Goal: Contribute content: Add original content to the website for others to see

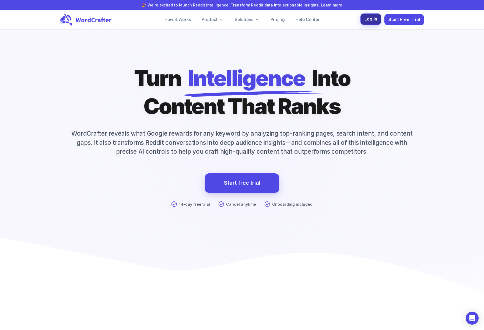
click at [372, 20] on span "Log in" at bounding box center [371, 19] width 13 height 7
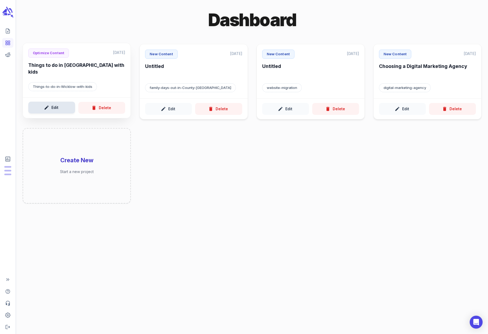
click at [55, 111] on button "Edit" at bounding box center [51, 108] width 47 height 12
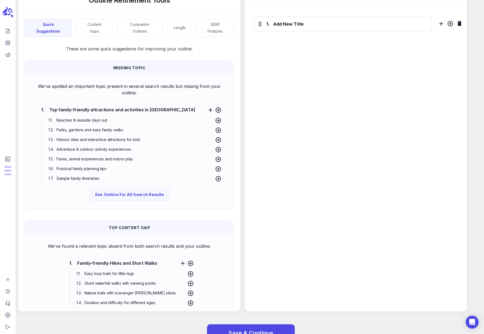
scroll to position [159, 0]
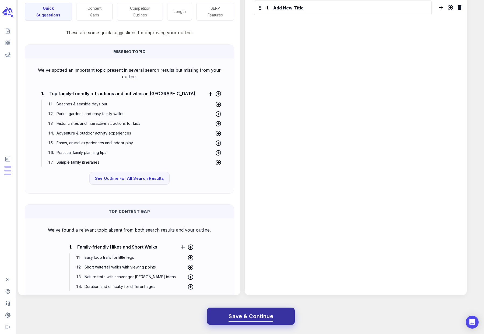
click at [246, 318] on span "Save & Continue" at bounding box center [251, 315] width 45 height 9
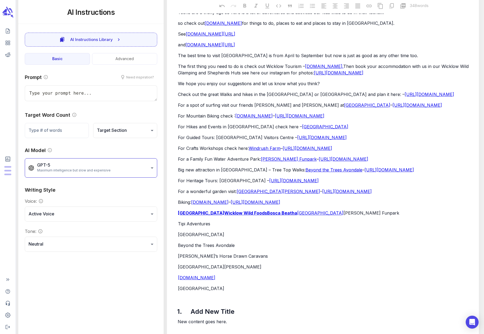
scroll to position [181, 0]
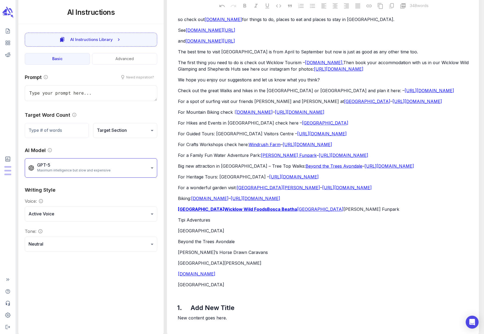
type textarea "x"
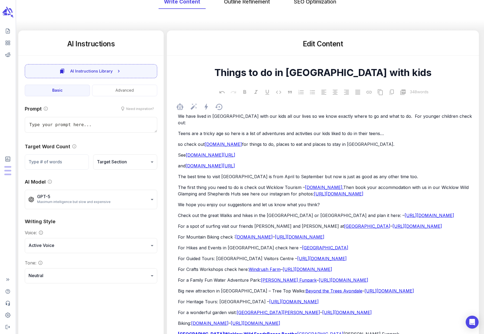
scroll to position [0, 0]
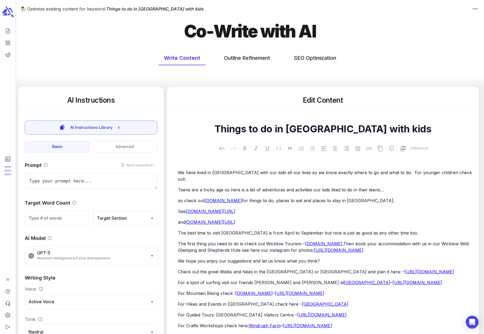
click at [7, 10] on icon "scrollable content" at bounding box center [8, 12] width 12 height 13
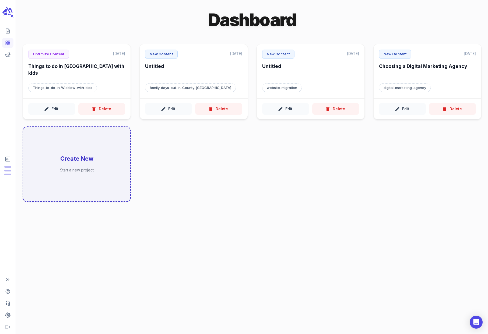
click at [81, 153] on div "Create New Start a new project" at bounding box center [76, 164] width 107 height 74
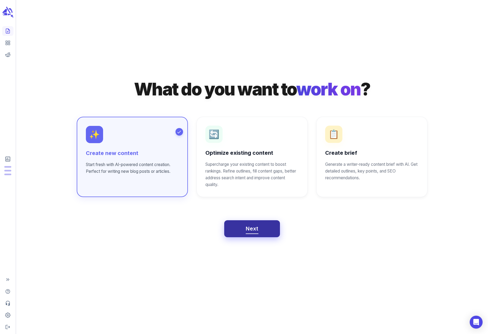
click at [255, 227] on span "Next" at bounding box center [252, 228] width 13 height 9
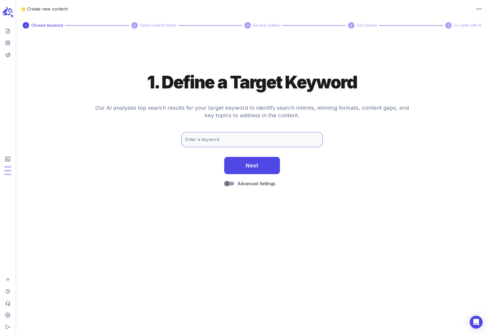
click at [201, 138] on input "Enter a keyword" at bounding box center [252, 139] width 142 height 15
drag, startPoint x: 214, startPoint y: 140, endPoint x: 200, endPoint y: 140, distance: 14.3
click at [200, 140] on input "family outings wicklow" at bounding box center [252, 139] width 142 height 15
type input "family days out wicklow"
click at [254, 162] on span "Next" at bounding box center [252, 164] width 13 height 9
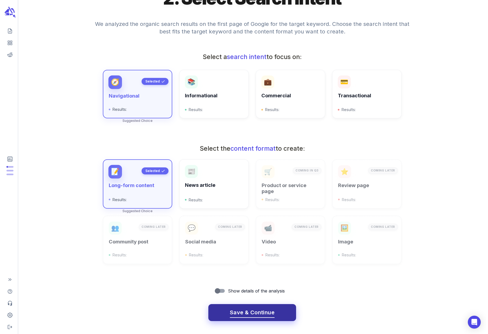
scroll to position [58, 0]
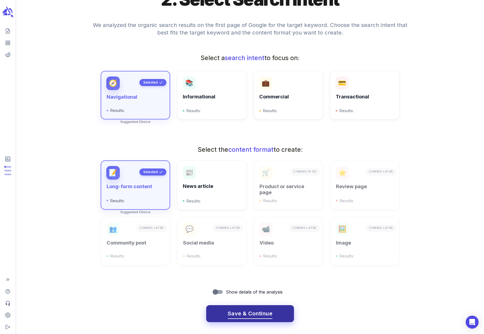
click at [244, 312] on span "Save & Continue" at bounding box center [250, 313] width 45 height 9
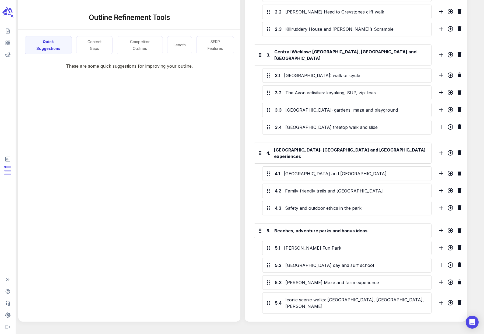
scroll to position [271, 0]
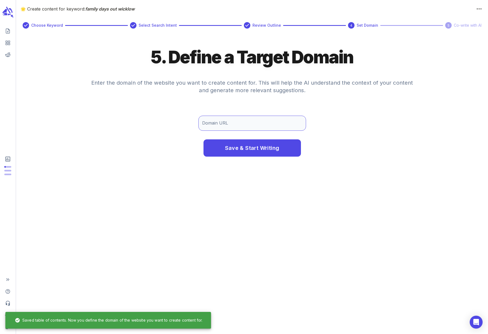
click at [221, 123] on input "Domain URL" at bounding box center [252, 123] width 108 height 15
paste input "[URL][DOMAIN_NAME]"
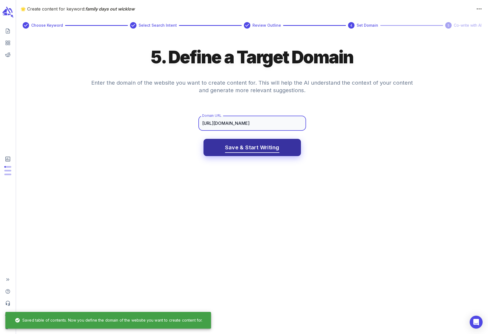
type input "[URL][DOMAIN_NAME]"
click at [247, 146] on span "Save & Start Writing" at bounding box center [252, 147] width 54 height 9
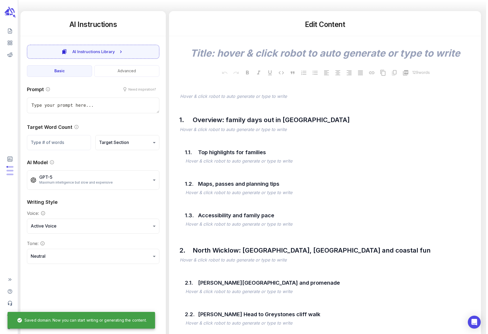
scroll to position [82, 0]
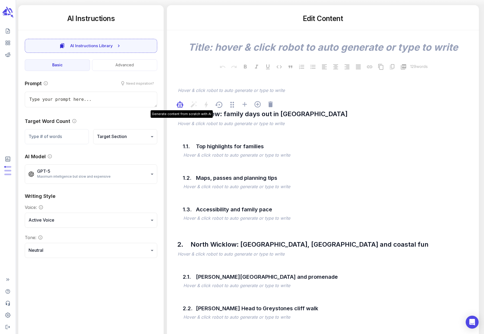
click at [181, 104] on icon "button" at bounding box center [181, 104] width 1 height 1
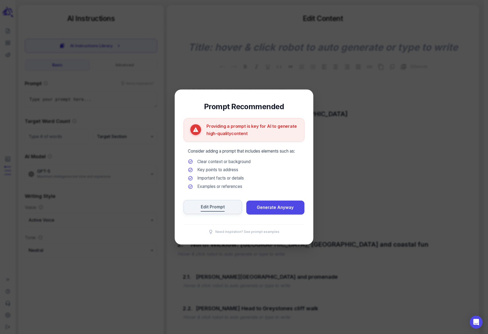
click at [215, 205] on span "Edit Prompt" at bounding box center [213, 206] width 24 height 7
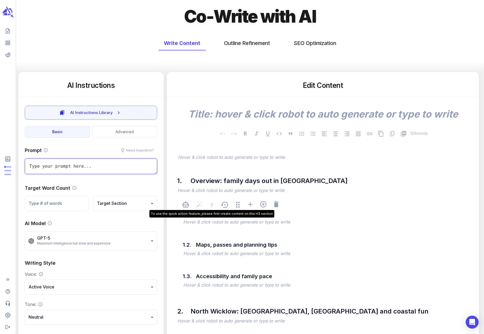
scroll to position [14, 0]
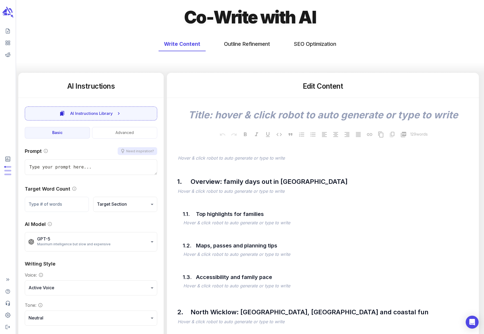
click at [137, 150] on button "Need inspiration?" at bounding box center [138, 151] width 40 height 8
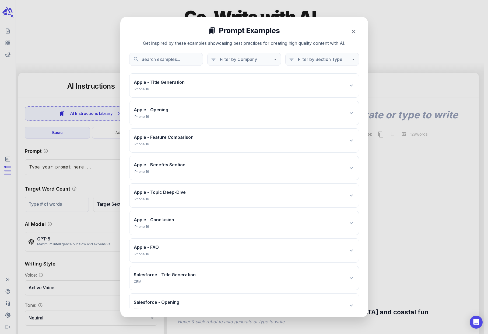
click at [60, 167] on div at bounding box center [244, 167] width 488 height 334
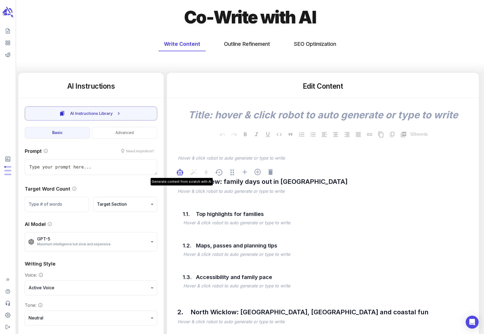
click at [181, 174] on icon "button" at bounding box center [180, 173] width 3 height 1
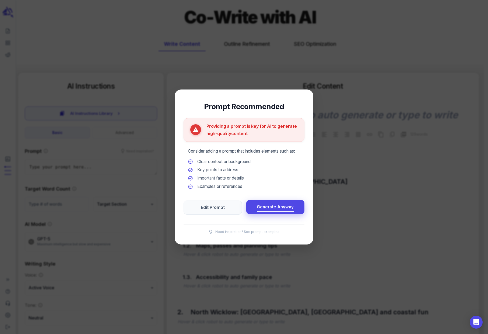
click at [265, 207] on span "Generate Anyway" at bounding box center [275, 206] width 37 height 7
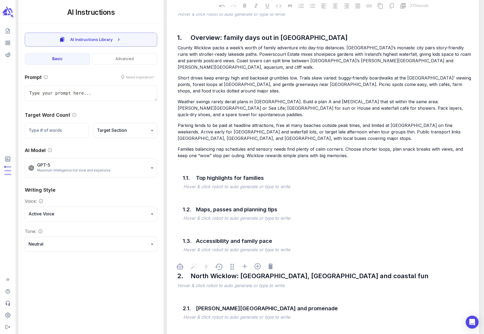
scroll to position [159, 0]
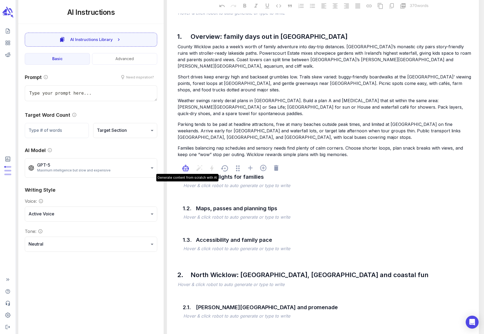
click at [184, 167] on icon "button" at bounding box center [184, 167] width 1 height 1
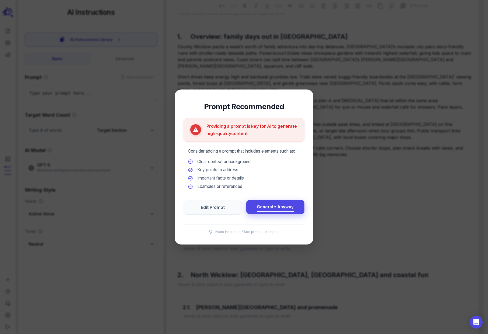
click at [263, 207] on span "Generate Anyway" at bounding box center [275, 206] width 37 height 7
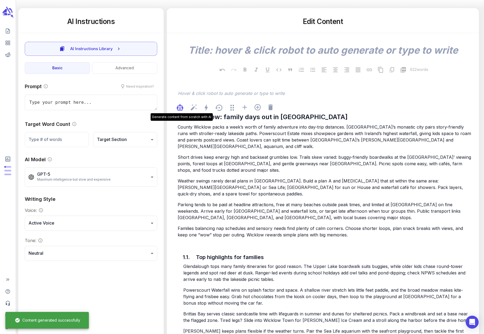
scroll to position [78, 0]
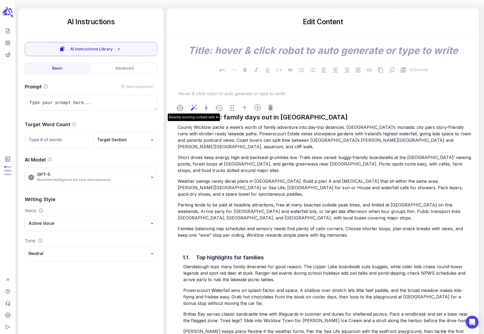
click at [193, 107] on icon at bounding box center [193, 107] width 7 height 7
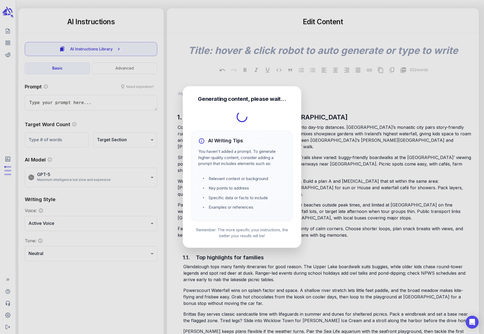
click at [51, 102] on div at bounding box center [242, 167] width 484 height 334
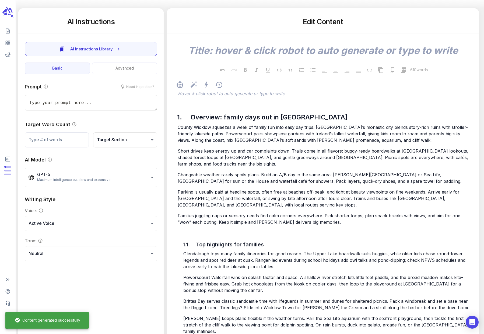
type textarea "x"
click at [76, 103] on textarea at bounding box center [91, 103] width 132 height 16
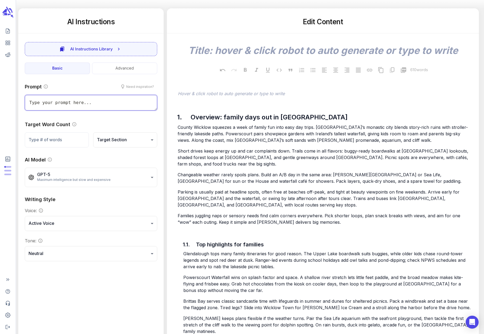
type textarea "e"
type textarea "x"
type textarea "ex"
type textarea "x"
type textarea "exp"
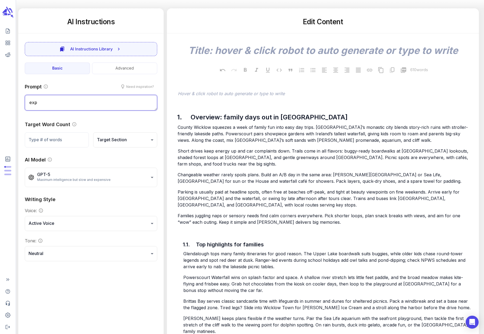
type textarea "x"
type textarea "expl"
type textarea "x"
type textarea "explo"
type textarea "x"
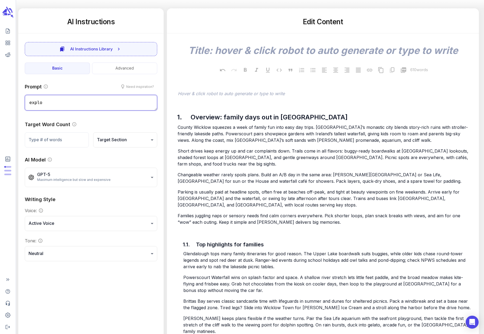
type textarea "explor"
type textarea "x"
type textarea "explore"
type textarea "x"
type textarea "explore"
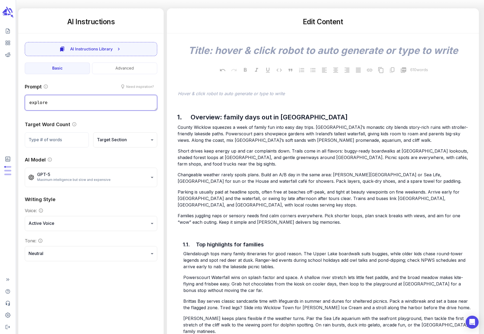
type textarea "x"
type textarea "explore f"
type textarea "x"
type textarea "explore fa"
type textarea "x"
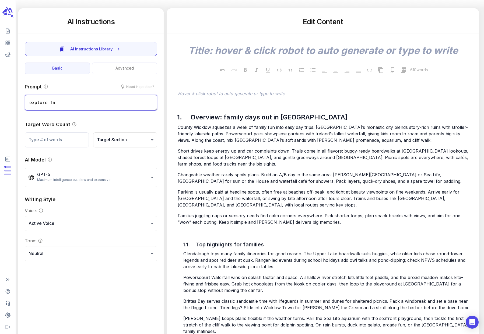
type textarea "explore fam"
type textarea "x"
type textarea "explore fami"
type textarea "x"
type textarea "explore famil"
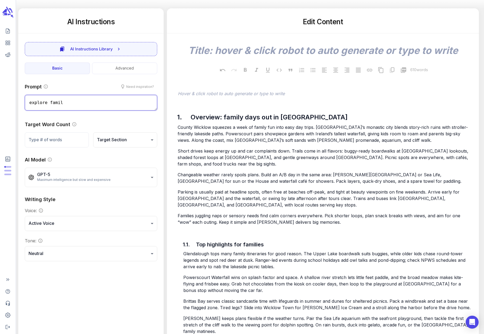
type textarea "x"
type textarea "explore family"
type textarea "x"
type textarea "explore family"
type textarea "x"
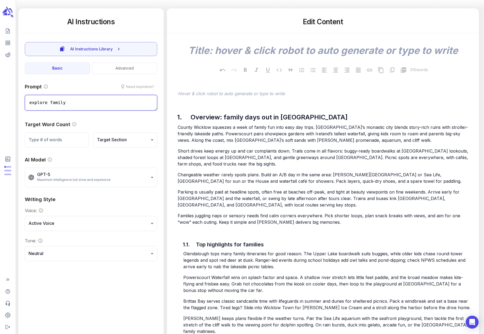
type textarea "explore family d"
type textarea "x"
type textarea "explore family da"
type textarea "x"
type textarea "explore [DATE]"
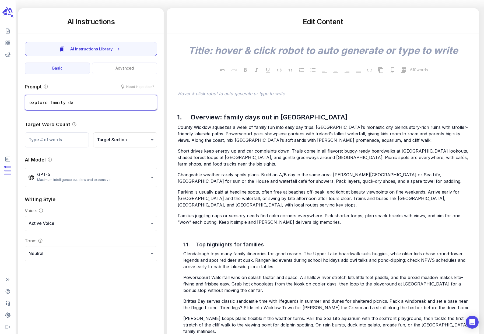
type textarea "x"
type textarea "explore family days"
type textarea "x"
type textarea "explore family days"
type textarea "x"
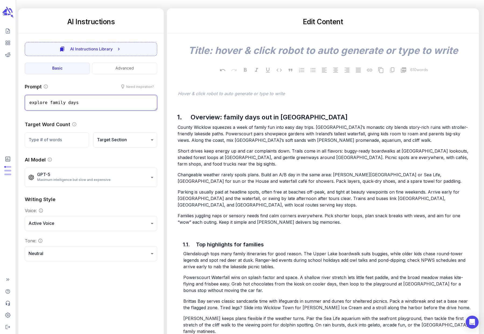
type textarea "explore family days o"
type textarea "x"
type textarea "explore family days ou"
type textarea "x"
type textarea "explore family days out"
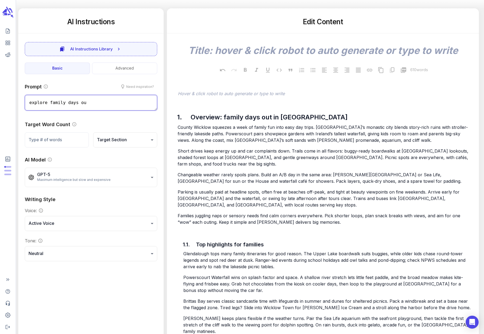
type textarea "x"
type textarea "explore family days out"
type textarea "x"
type textarea "explore family days out i"
type textarea "x"
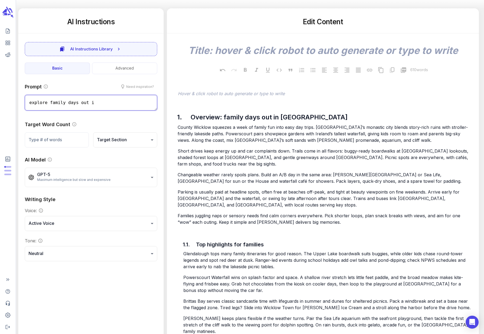
type textarea "explore family days out in"
type textarea "x"
type textarea "explore family days out in"
type textarea "x"
type textarea "explore family days out in w"
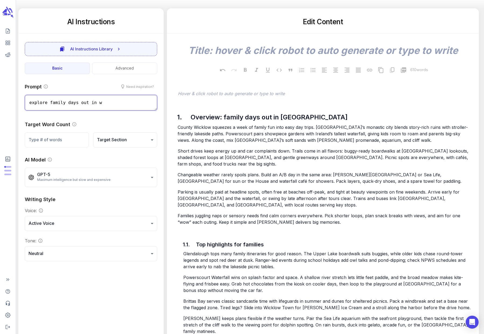
type textarea "x"
type textarea "explore family days out in [GEOGRAPHIC_DATA]"
type textarea "x"
type textarea "explore family days out in [GEOGRAPHIC_DATA]"
type textarea "x"
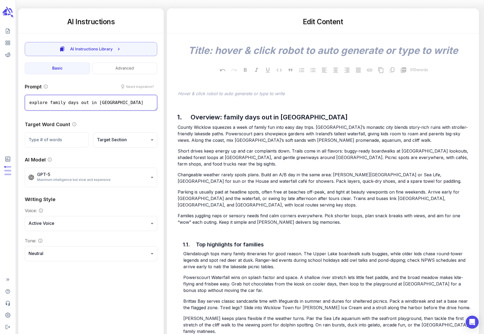
type textarea "explore family days out in [GEOGRAPHIC_DATA]"
type textarea "x"
type textarea "explore family days out in [GEOGRAPHIC_DATA]"
type textarea "x"
type textarea "explore family days out in [GEOGRAPHIC_DATA]"
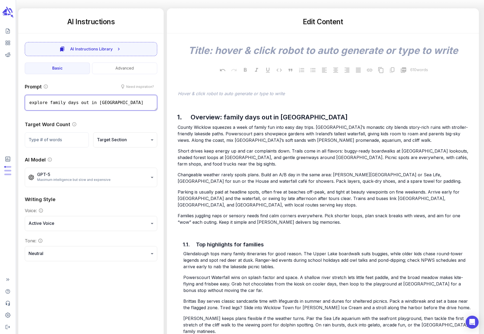
type textarea "x"
type textarea "explore family days out in [GEOGRAPHIC_DATA]"
type textarea "x"
type textarea "explore family days out in [GEOGRAPHIC_DATA],"
type textarea "x"
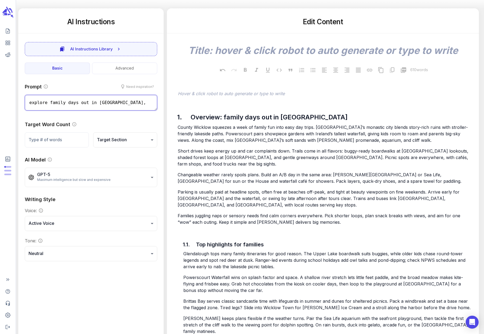
type textarea "explore family days out in [GEOGRAPHIC_DATA],"
type textarea "x"
type textarea "explore family days out in [GEOGRAPHIC_DATA], w"
type textarea "x"
type textarea "explore family days out in [GEOGRAPHIC_DATA], [GEOGRAPHIC_DATA]"
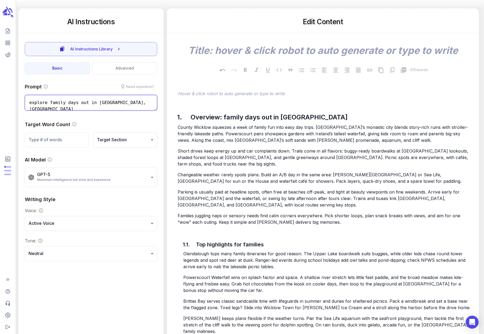
type textarea "x"
type textarea "explore family days out in [GEOGRAPHIC_DATA], wit"
type textarea "x"
type textarea "explore family days out in [GEOGRAPHIC_DATA], with"
type textarea "x"
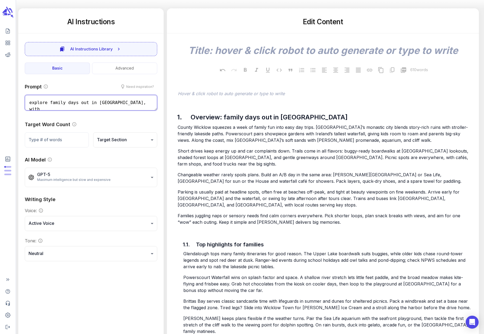
type textarea "explore family days out in [GEOGRAPHIC_DATA], with"
type textarea "x"
type textarea "explore family days out in [GEOGRAPHIC_DATA], with a"
type textarea "x"
type textarea "explore family days out in [GEOGRAPHIC_DATA], with a"
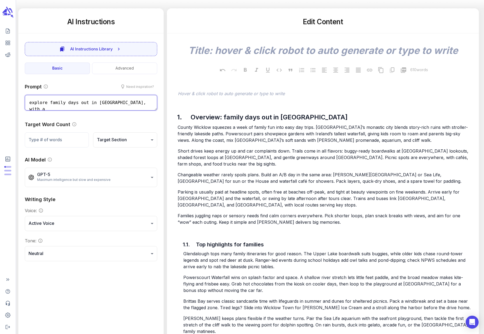
type textarea "x"
type textarea "explore family days out in [GEOGRAPHIC_DATA], with a f"
type textarea "x"
type textarea "explore family days out in [GEOGRAPHIC_DATA], with a fi"
type textarea "x"
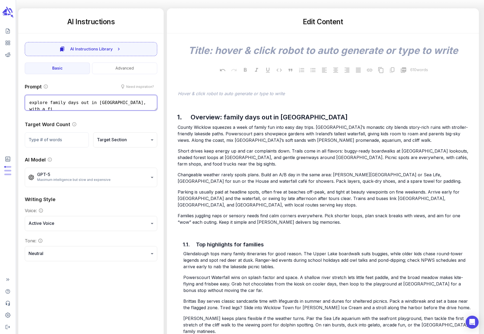
type textarea "explore family days out in [GEOGRAPHIC_DATA], with a fic"
type textarea "x"
type textarea "explore family days out in [GEOGRAPHIC_DATA], with a ficu"
type textarea "x"
type textarea "explore family days out in [GEOGRAPHIC_DATA], with a ficus"
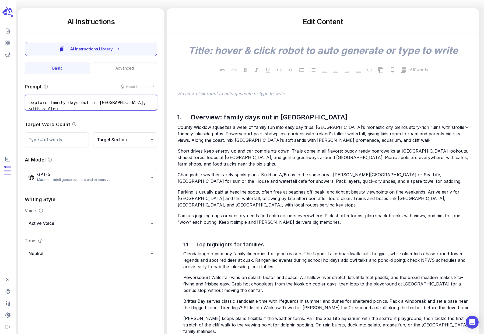
type textarea "x"
type textarea "explore family days out in [GEOGRAPHIC_DATA], with a ficus"
type textarea "x"
type textarea "explore family days out in [GEOGRAPHIC_DATA], with a ficus o"
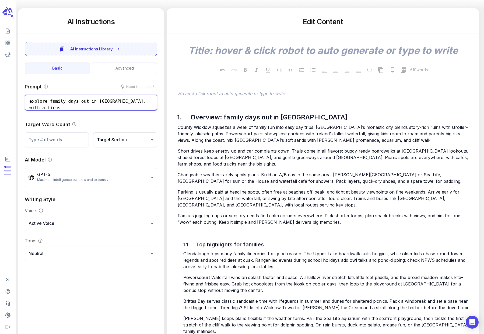
type textarea "x"
type textarea "explore family days out in [GEOGRAPHIC_DATA], with a ficus on"
type textarea "x"
type textarea "explore family days out in [GEOGRAPHIC_DATA], with a ficus on"
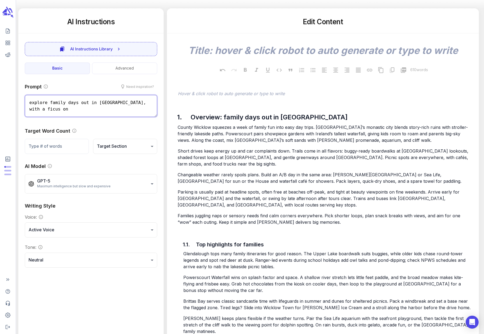
type textarea "x"
type textarea "explore family days out in [GEOGRAPHIC_DATA], with a ficus on v"
type textarea "x"
type textarea "explore family days out in [GEOGRAPHIC_DATA], with a ficus on vi"
type textarea "x"
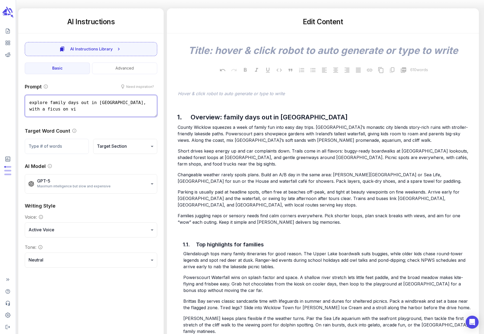
type textarea "explore family days out in [GEOGRAPHIC_DATA], with a ficus on vis"
type textarea "x"
type textarea "explore family days out in [GEOGRAPHIC_DATA], with a ficus on vist"
type textarea "x"
type textarea "explore family days out in [GEOGRAPHIC_DATA], with a ficus on vis"
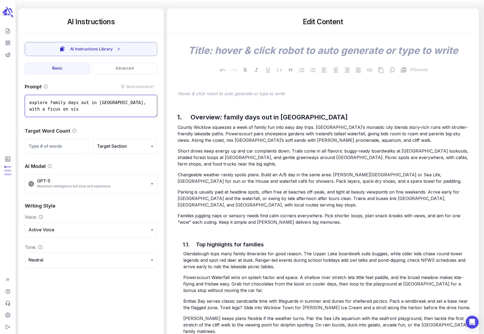
type textarea "x"
type textarea "explore family days out in [GEOGRAPHIC_DATA], with a ficus on visi"
type textarea "x"
type textarea "explore family days out in [GEOGRAPHIC_DATA], with a ficus on visit"
type textarea "x"
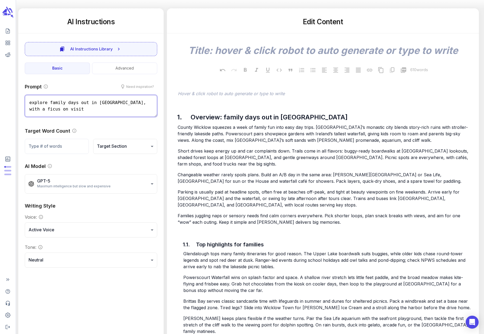
type textarea "explore family days out in [GEOGRAPHIC_DATA], with a ficus on visiti"
type textarea "x"
type textarea "explore family days out in [GEOGRAPHIC_DATA], with a ficus on visitin"
type textarea "x"
type textarea "explore family days out in [GEOGRAPHIC_DATA], with a ficus on visiting"
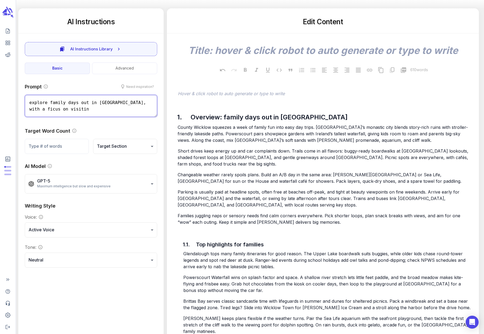
type textarea "x"
type textarea "explore family days out in [GEOGRAPHIC_DATA], with a ficus on visiting"
type textarea "x"
type textarea "explore family days out in [GEOGRAPHIC_DATA], with a ficus on visiting B"
type textarea "x"
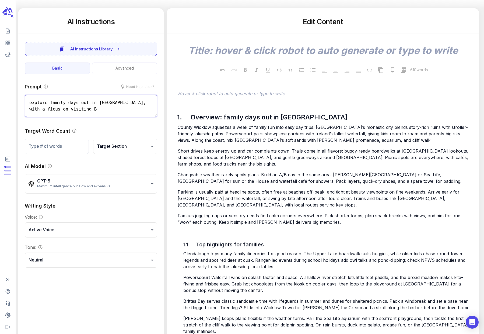
type textarea "explore family days out in [GEOGRAPHIC_DATA], with a ficus on visiting"
type textarea "x"
type textarea "explore family days out in [GEOGRAPHIC_DATA], with a ficus on visiting G"
type textarea "x"
type textarea "explore family days out in [GEOGRAPHIC_DATA], with a ficus on visiting Gr"
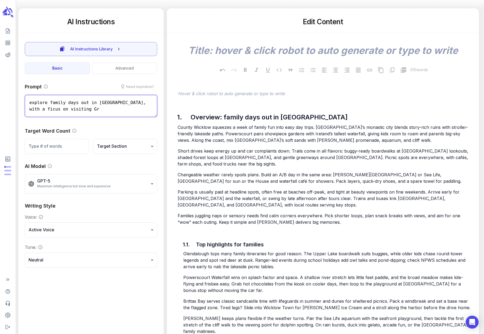
type textarea "x"
type textarea "explore family days out in [GEOGRAPHIC_DATA], with a ficus on visiting Gre"
type textarea "x"
type textarea "explore family days out in [GEOGRAPHIC_DATA], with a ficus on visiting Gree"
type textarea "x"
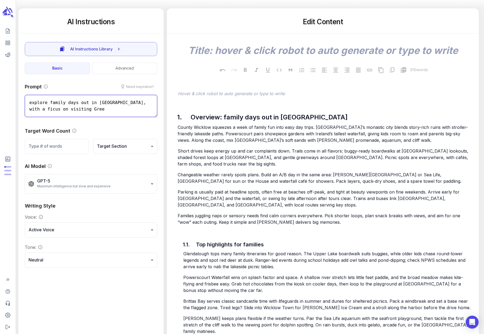
type textarea "explore family days out in [GEOGRAPHIC_DATA], with a ficus on visiting Green"
type textarea "x"
type textarea "explore family days out in [GEOGRAPHIC_DATA], with a ficus on visiting [GEOGRAP…"
type textarea "x"
type textarea "explore family days out in [GEOGRAPHIC_DATA], with a ficus on visiting [GEOGRAP…"
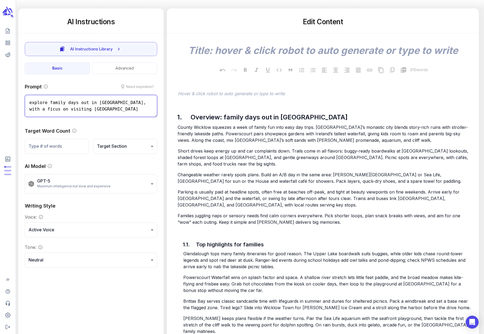
type textarea "x"
type textarea "explore family days out in [GEOGRAPHIC_DATA], with a ficus on visiting [GEOGRAP…"
type textarea "x"
type textarea "explore family days out in [GEOGRAPHIC_DATA], with a ficus on visiting [GEOGRAP…"
type textarea "x"
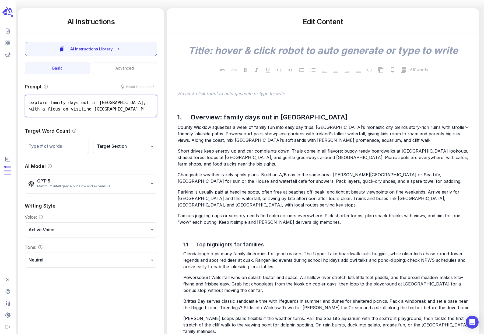
type textarea "explore family days out in [GEOGRAPHIC_DATA], with a ficus on visiting [GEOGRAP…"
type textarea "x"
type textarea "explore family days out in [GEOGRAPHIC_DATA], with a ficus on visiting [PERSON_…"
type textarea "x"
type textarea "explore family days out in [GEOGRAPHIC_DATA], with a ficus on visiting [GEOGRAP…"
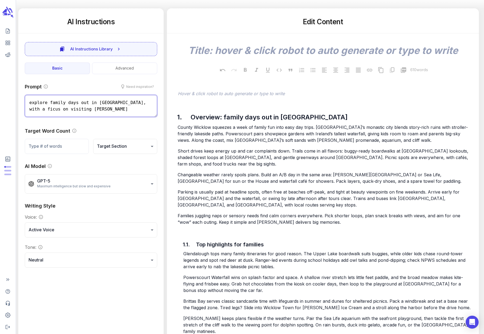
type textarea "x"
type textarea "explore family days out in [GEOGRAPHIC_DATA], with a ficus on visiting [PERSON_…"
type textarea "x"
type textarea "explore family days out in [GEOGRAPHIC_DATA], with a ficus on visiting [PERSON_…"
type textarea "x"
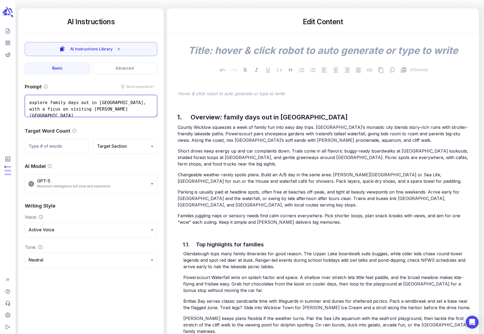
type textarea "explore family days out in [GEOGRAPHIC_DATA], with a ficus on visiting [PERSON_…"
type textarea "x"
type textarea "explore family days out in [GEOGRAPHIC_DATA], with a ficus on visiting [PERSON_…"
type textarea "x"
type textarea "explore family days out in [GEOGRAPHIC_DATA], with a ficus on visiting [PERSON_…"
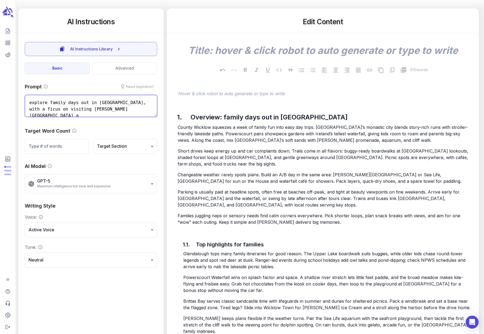
type textarea "x"
type textarea "explore family days out in [GEOGRAPHIC_DATA], with a ficus on visiting [PERSON_…"
type textarea "x"
type textarea "explore family days out in [GEOGRAPHIC_DATA], with a ficus on visiting [PERSON_…"
type textarea "x"
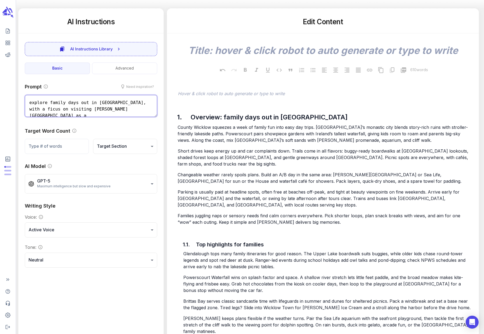
type textarea "explore family days out in [GEOGRAPHIC_DATA], with a ficus on visiting [PERSON_…"
type textarea "x"
type textarea "explore family days out in [GEOGRAPHIC_DATA], with a ficus on visiting [PERSON_…"
type textarea "x"
type textarea "explore family days out in [GEOGRAPHIC_DATA], with a ficus on visiting [PERSON_…"
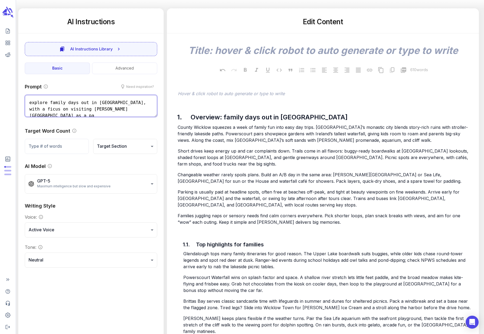
type textarea "x"
type textarea "explore family days out in [GEOGRAPHIC_DATA], with a ficus on visiting [PERSON_…"
type textarea "x"
type textarea "explore family days out in [GEOGRAPHIC_DATA], with a ficus on visiting [PERSON_…"
type textarea "x"
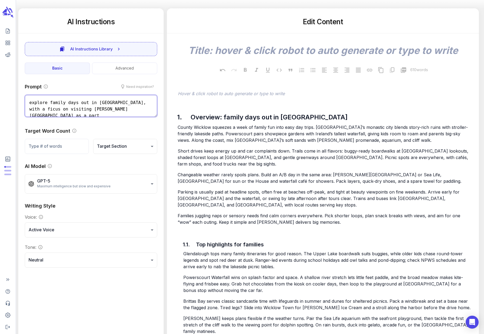
type textarea "explore family days out in [GEOGRAPHIC_DATA], with a ficus on visiting [PERSON_…"
type textarea "x"
type textarea "explore family days out in [GEOGRAPHIC_DATA], with a ficus on visiting [PERSON_…"
type textarea "x"
type textarea "explore family days out in [GEOGRAPHIC_DATA], with a ficus on visiting [PERSON_…"
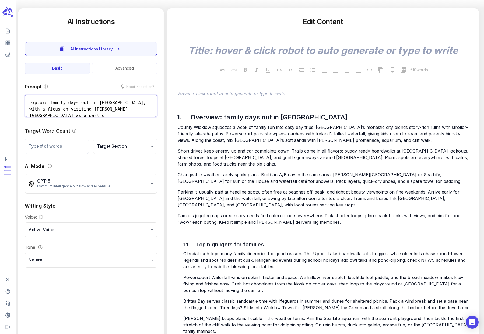
type textarea "x"
type textarea "explore family days out in [GEOGRAPHIC_DATA], with a ficus on visiting [PERSON_…"
type textarea "x"
type textarea "explore family days out in [GEOGRAPHIC_DATA], with a ficus on visiting [PERSON_…"
type textarea "x"
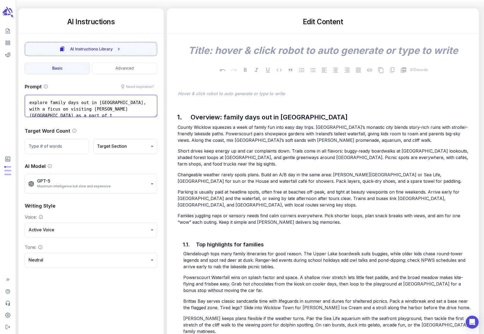
type textarea "explore family days out in [GEOGRAPHIC_DATA], with a ficus on visiting [PERSON_…"
type textarea "x"
type textarea "explore family days out in [GEOGRAPHIC_DATA], with a ficus on visiting [PERSON_…"
type textarea "x"
type textarea "explore family days out in [GEOGRAPHIC_DATA], with a ficus on visiting [PERSON_…"
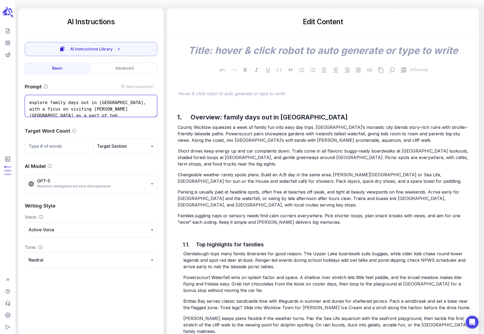
type textarea "x"
type textarea "explore family days out in [GEOGRAPHIC_DATA], with a ficus on visiting [PERSON_…"
type textarea "x"
click at [101, 107] on textarea "explore family days out in [GEOGRAPHIC_DATA], with a ficus on visiting [GEOGRAP…" at bounding box center [91, 106] width 132 height 22
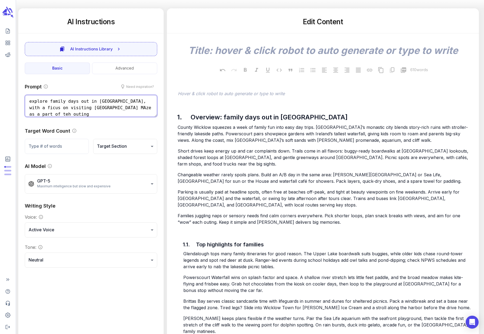
click at [101, 107] on textarea "explore family days out in [GEOGRAPHIC_DATA], with a ficus on visiting [GEOGRAP…" at bounding box center [91, 106] width 132 height 22
click at [149, 107] on textarea "explore family days out in [GEOGRAPHIC_DATA], with a ficus on visiting [PERSON_…" at bounding box center [91, 106] width 132 height 22
click at [101, 131] on div "Target Word Count" at bounding box center [91, 130] width 132 height 7
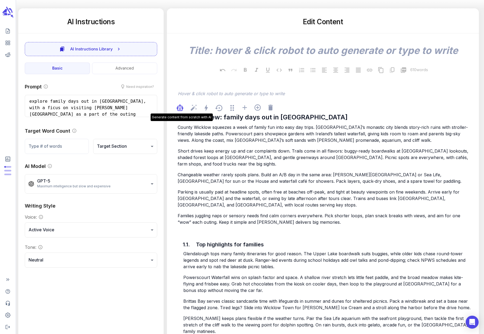
click at [179, 108] on icon "button" at bounding box center [180, 108] width 4 height 4
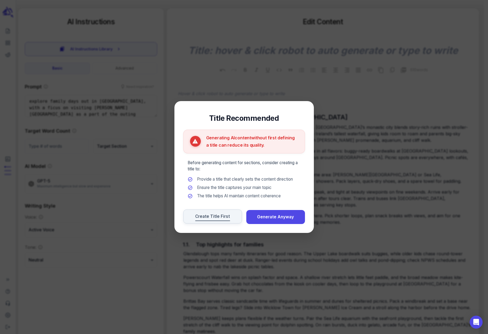
click at [213, 215] on span "Create Title First" at bounding box center [212, 216] width 35 height 7
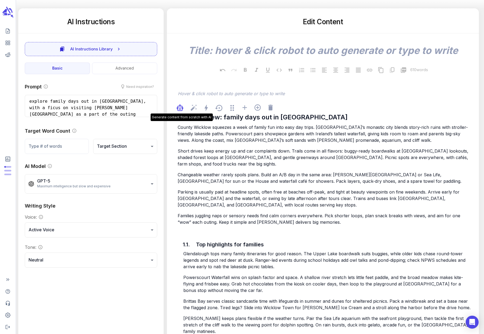
click at [180, 107] on icon "button" at bounding box center [180, 108] width 4 height 4
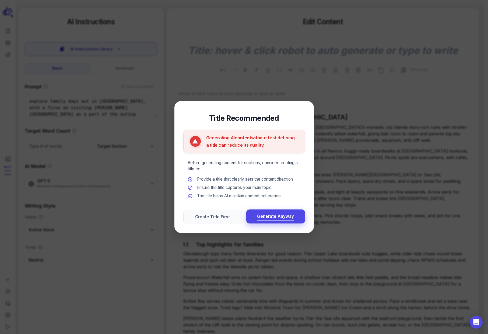
click at [265, 213] on span "Generate Anyway" at bounding box center [275, 216] width 37 height 7
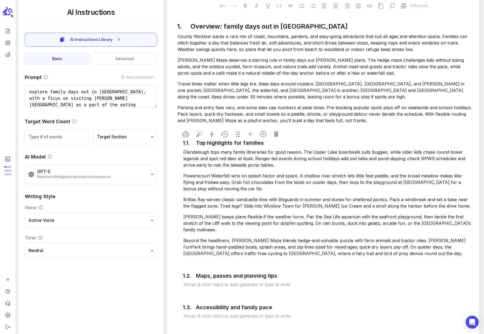
scroll to position [170, 0]
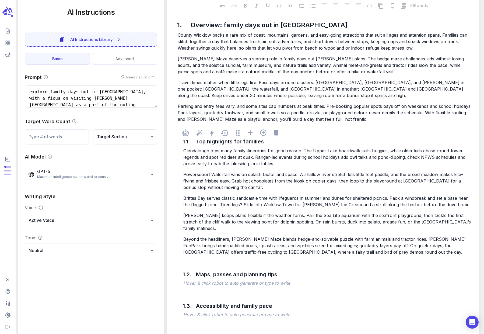
click at [236, 196] on span "Brittas Bay serves classic sandcastle time with lifeguards in summer and dunes …" at bounding box center [326, 201] width 287 height 12
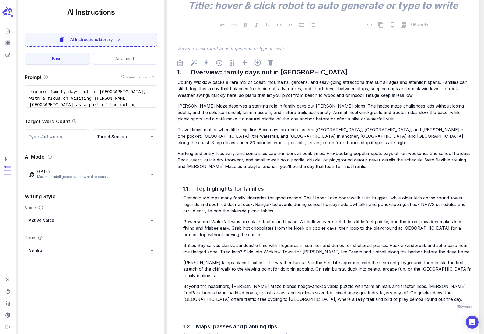
scroll to position [106, 0]
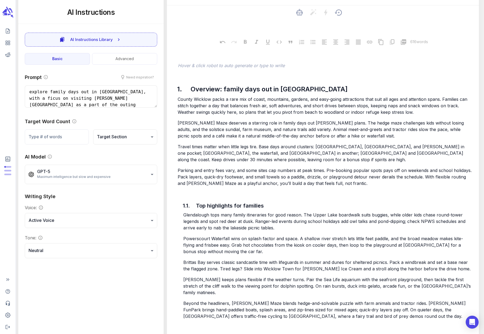
click at [228, 23] on textarea at bounding box center [322, 22] width 303 height 12
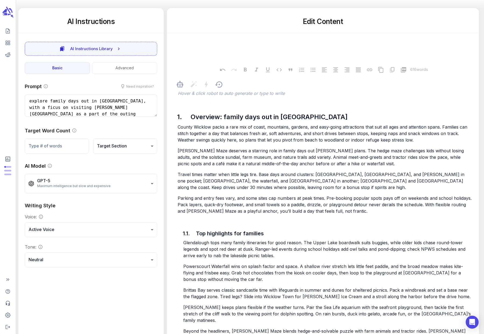
scroll to position [71, 0]
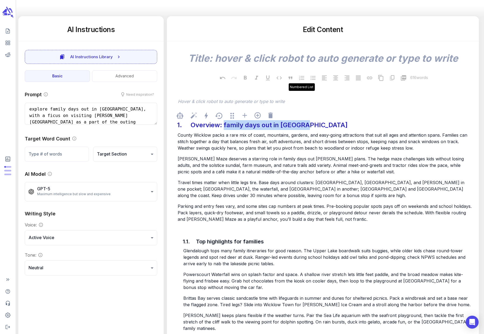
drag, startPoint x: 310, startPoint y: 125, endPoint x: 224, endPoint y: 126, distance: 85.9
click at [224, 126] on div "Overview: family days out in [GEOGRAPHIC_DATA]" at bounding box center [269, 125] width 160 height 12
copy div "family days out in [GEOGRAPHIC_DATA]"
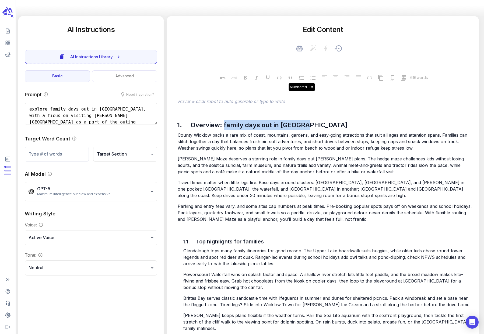
click at [239, 57] on textarea at bounding box center [322, 58] width 303 height 12
paste textarea "family days out in [GEOGRAPHIC_DATA]"
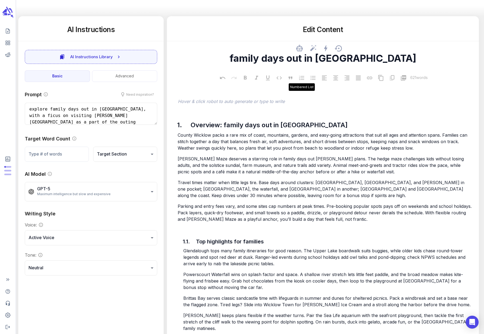
click at [264, 56] on textarea "family days out in [GEOGRAPHIC_DATA]" at bounding box center [322, 58] width 303 height 12
click at [329, 94] on div at bounding box center [326, 93] width 298 height 10
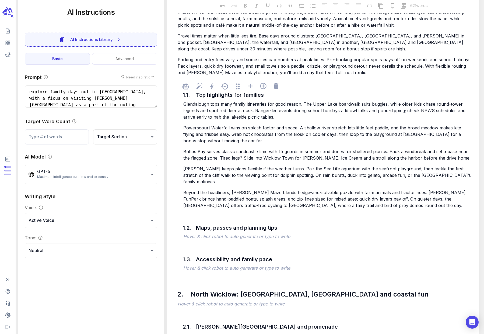
scroll to position [204, 0]
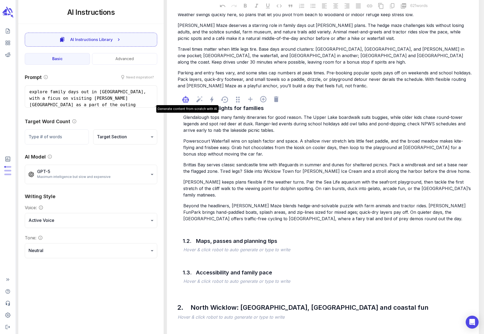
click at [186, 100] on icon "button" at bounding box center [186, 100] width 4 height 4
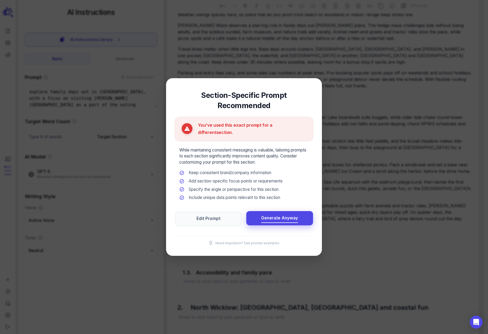
click at [277, 214] on span "Generate Anyway" at bounding box center [279, 217] width 37 height 7
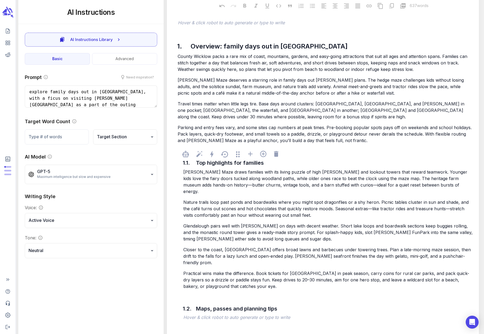
scroll to position [149, 0]
